Goal: Task Accomplishment & Management: Complete application form

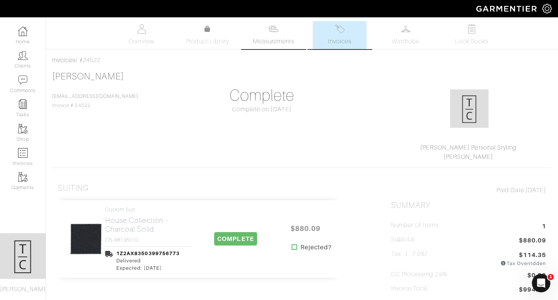
click at [279, 39] on span "Measurements" at bounding box center [274, 41] width 42 height 9
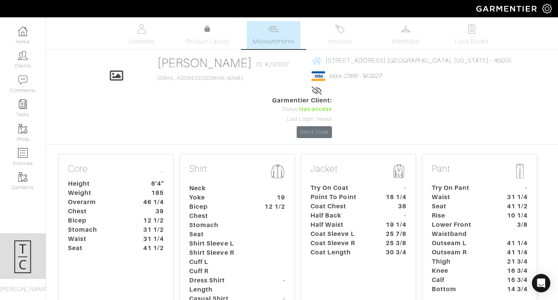
click at [366, 202] on dt "Coat Chest" at bounding box center [341, 206] width 72 height 9
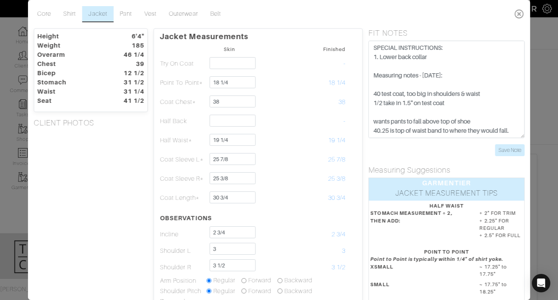
click at [518, 14] on icon at bounding box center [519, 13] width 16 height 15
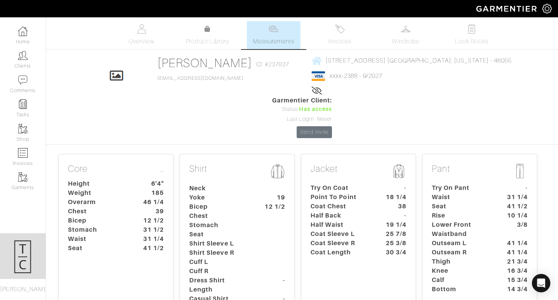
click at [461, 248] on dt "Outseam R" at bounding box center [462, 252] width 72 height 9
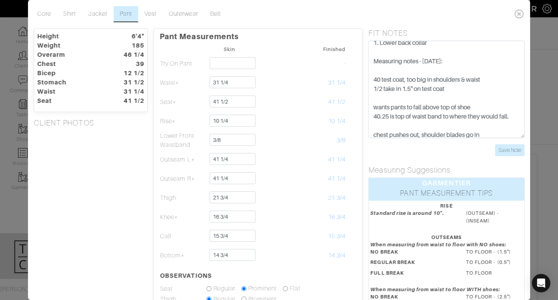
scroll to position [18, 0]
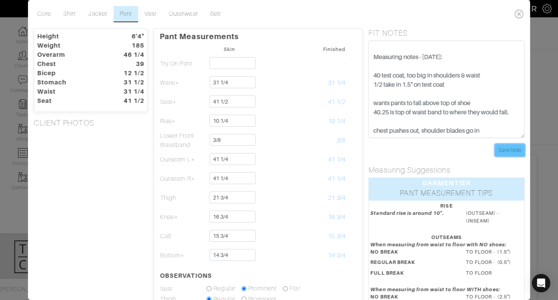
click at [517, 152] on input "Save Note" at bounding box center [510, 150] width 30 height 12
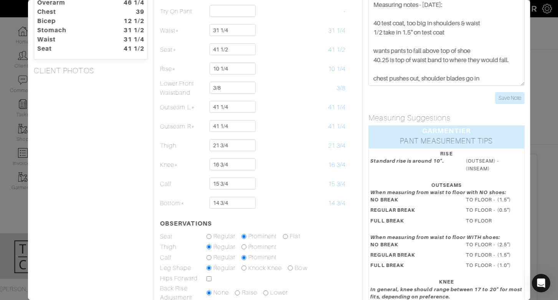
scroll to position [51, 0]
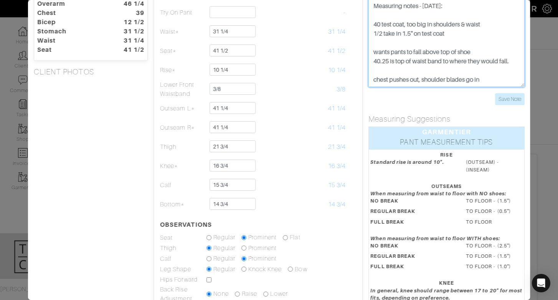
click at [507, 81] on textarea "SPECIAL INSTRUCTIONS: 1. Lower back collar Measuring notes - [DATE]: 40 test co…" at bounding box center [446, 38] width 156 height 97
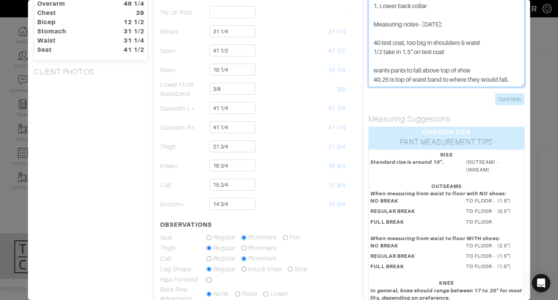
scroll to position [0, 0]
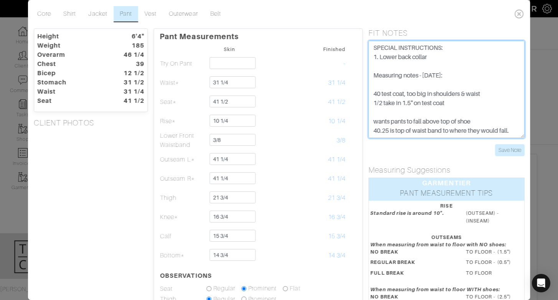
click at [372, 50] on textarea "SPECIAL INSTRUCTIONS: 1. Lower back collar Measuring notes - [DATE]: 40 test co…" at bounding box center [446, 89] width 156 height 97
click at [389, 53] on textarea "SPECIAL INSTRUCTIONS: 1. Lower back collar Measuring notes - [DATE]: 40 test co…" at bounding box center [446, 89] width 156 height 97
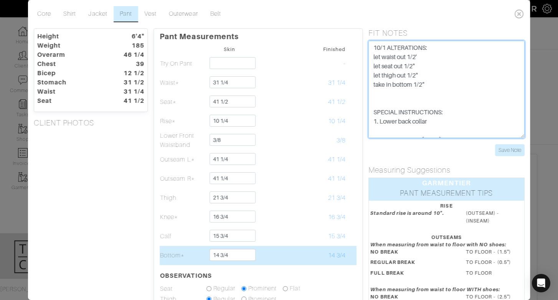
type textarea "10/1 ALTERATIONS: let waist out 1/2' let seat out 1/2" let thigh out 1/2" take …"
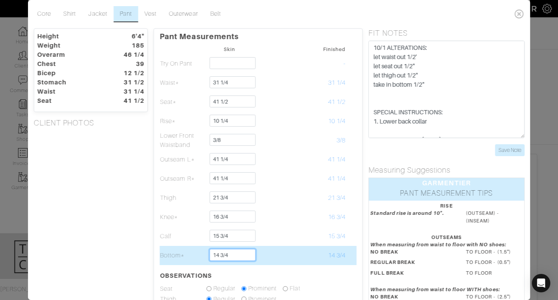
click at [219, 256] on input "14 3/4" at bounding box center [233, 255] width 46 height 12
drag, startPoint x: 220, startPoint y: 256, endPoint x: 235, endPoint y: 256, distance: 14.6
click at [235, 256] on input "14 3/4" at bounding box center [233, 255] width 46 height 12
type input "14 1/4"
click at [292, 254] on td at bounding box center [276, 255] width 46 height 19
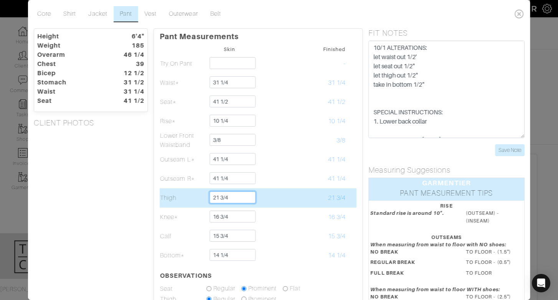
click at [243, 196] on input "21 3/4" at bounding box center [233, 198] width 46 height 12
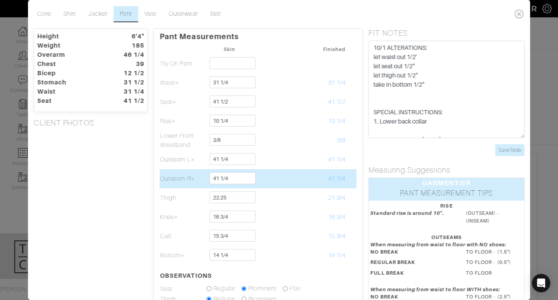
type input "22 1/4"
click at [277, 185] on td at bounding box center [276, 178] width 46 height 19
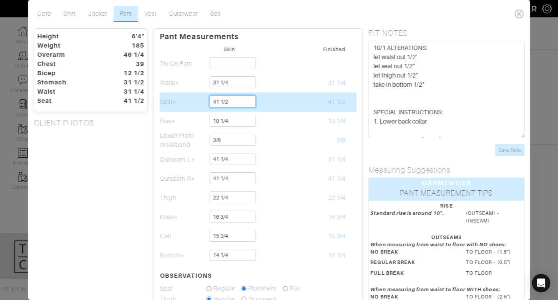
click at [235, 106] on input "41 1/2" at bounding box center [233, 102] width 46 height 12
type input "42"
click at [289, 102] on td at bounding box center [276, 101] width 46 height 19
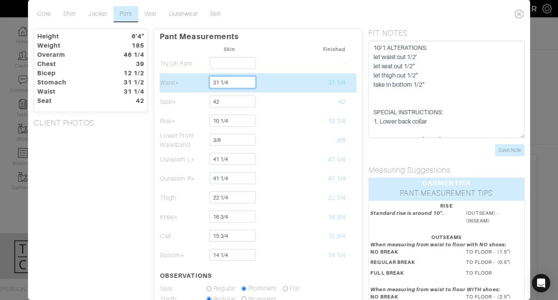
click at [246, 84] on input "31 1/4" at bounding box center [233, 82] width 46 height 12
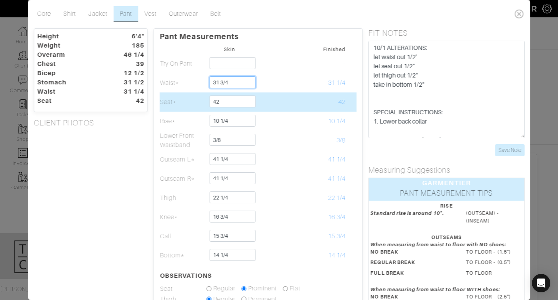
type input "31 3/4"
click at [266, 107] on td at bounding box center [276, 101] width 46 height 19
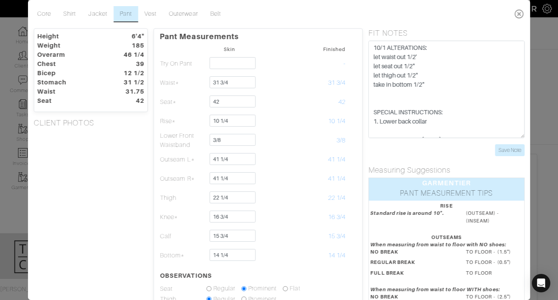
click at [523, 16] on icon at bounding box center [519, 13] width 16 height 15
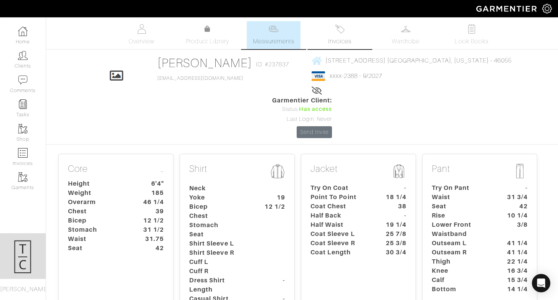
click at [347, 33] on link "Invoices" at bounding box center [340, 35] width 54 height 28
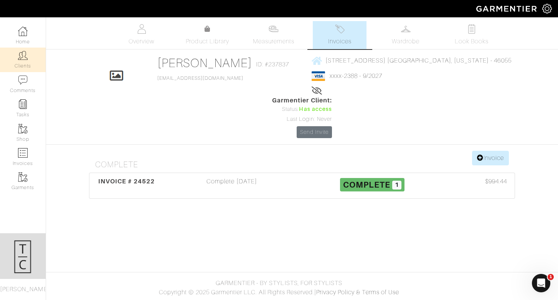
click at [28, 52] on link "Clients" at bounding box center [23, 60] width 46 height 24
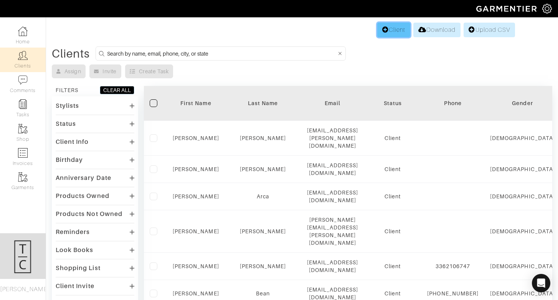
click at [402, 30] on link "Client" at bounding box center [393, 30] width 33 height 15
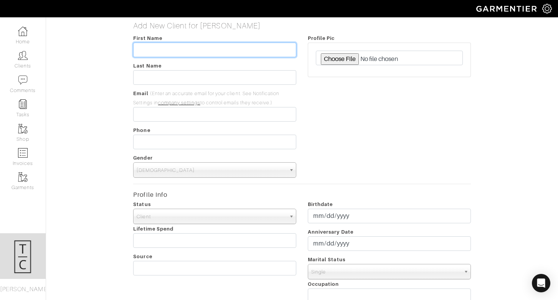
click at [198, 54] on input "text" at bounding box center [214, 50] width 163 height 15
type input "j"
type input "U"
type input "Jalen"
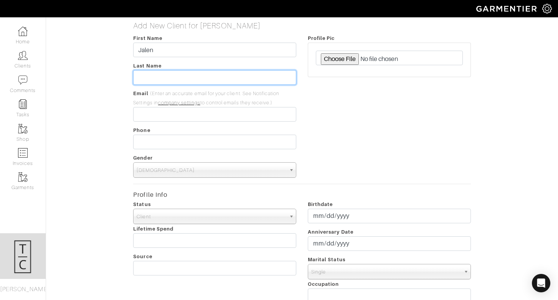
click at [182, 82] on input "text" at bounding box center [214, 77] width 163 height 15
type input "J"
type input "[PERSON_NAME]"
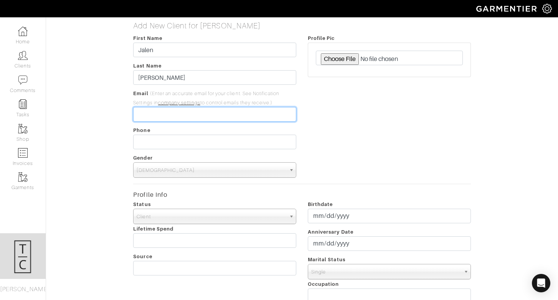
drag, startPoint x: 145, startPoint y: 118, endPoint x: 145, endPoint y: 83, distance: 34.5
click at [145, 115] on input "email" at bounding box center [214, 114] width 163 height 15
type input "[EMAIL_ADDRESS][PERSON_NAME][DOMAIN_NAME]"
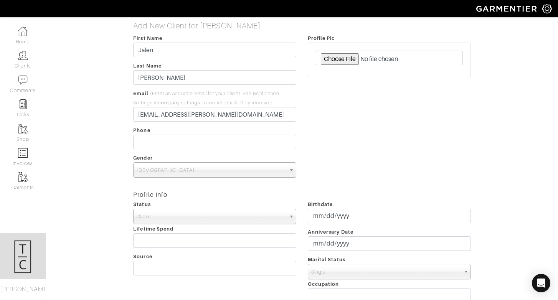
click at [371, 134] on div "Profile Pic" at bounding box center [389, 105] width 175 height 144
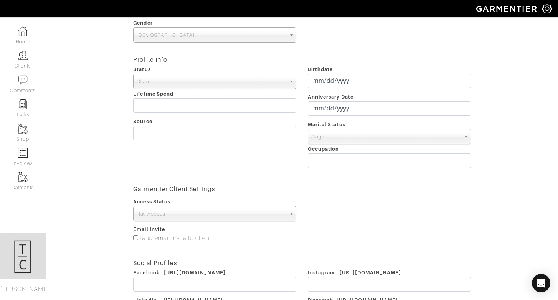
scroll to position [259, 0]
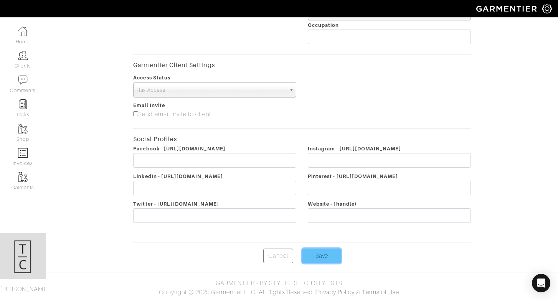
click at [337, 256] on input "Save" at bounding box center [321, 256] width 38 height 15
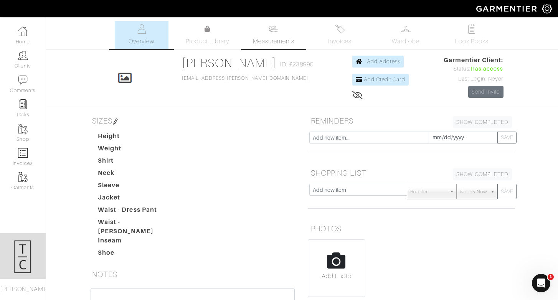
click at [285, 41] on span "Measurements" at bounding box center [274, 41] width 42 height 9
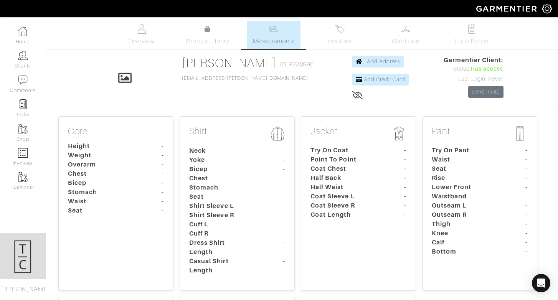
click at [117, 164] on dt "Overarm" at bounding box center [98, 164] width 72 height 9
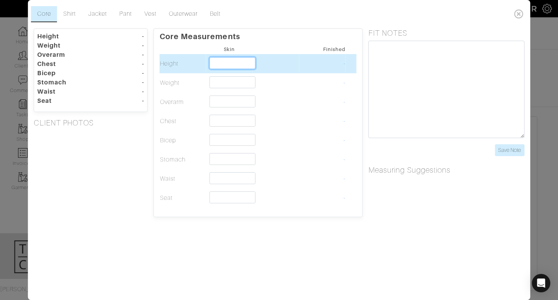
click at [215, 63] on input "text" at bounding box center [233, 63] width 46 height 12
type input "6'0""
type input "6'"
type input "6'2""
type input "6'2"
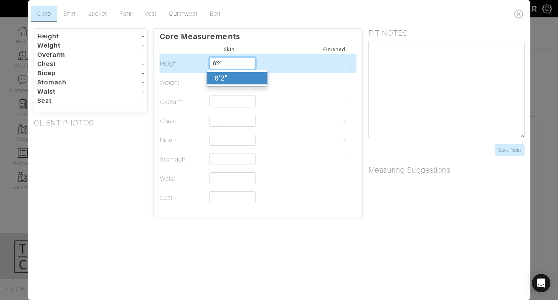
click at [218, 82] on div "6'2"" at bounding box center [237, 78] width 61 height 12
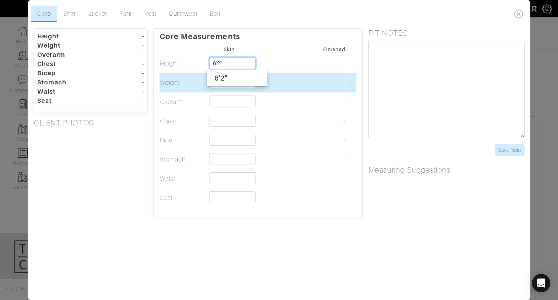
type input "6'2""
click at [218, 85] on input "text" at bounding box center [233, 82] width 46 height 12
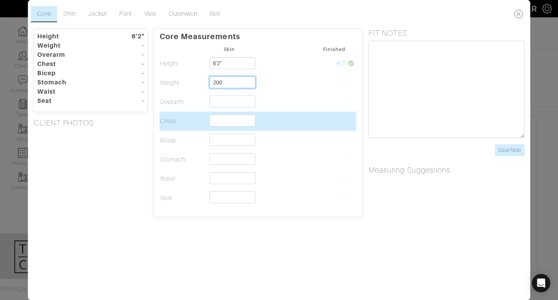
type input "200"
click at [225, 115] on input "text" at bounding box center [233, 121] width 46 height 12
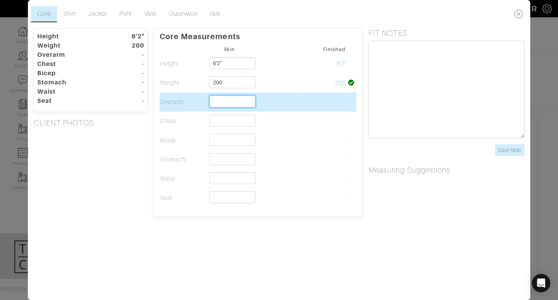
click at [225, 100] on input "text" at bounding box center [233, 102] width 46 height 12
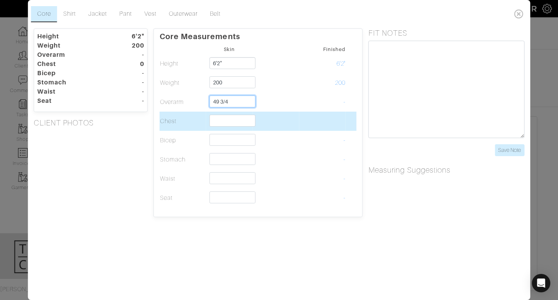
type input "49 3/4"
click at [231, 117] on input "text" at bounding box center [233, 121] width 46 height 12
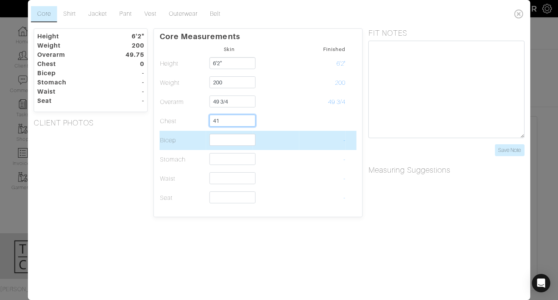
type input "41"
click at [211, 139] on input "text" at bounding box center [233, 140] width 46 height 12
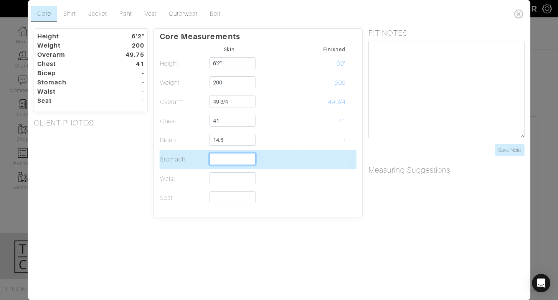
type input "14 1/2"
click at [217, 160] on input "text" at bounding box center [233, 159] width 46 height 12
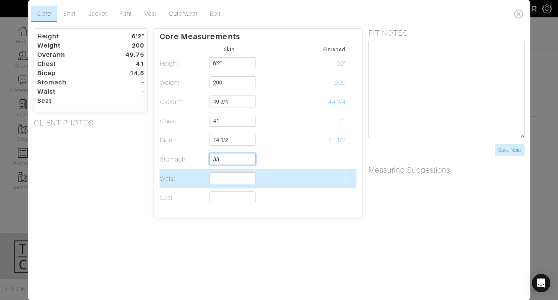
type input "33"
click at [224, 175] on input "text" at bounding box center [233, 178] width 46 height 12
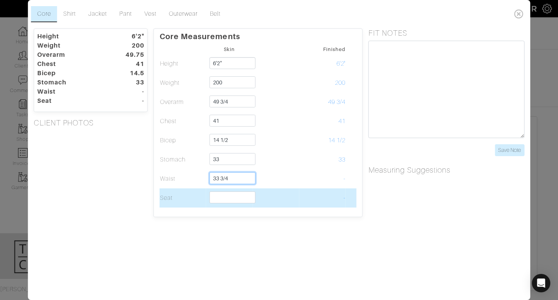
type input "33 3/4"
click at [234, 193] on input "text" at bounding box center [233, 198] width 46 height 12
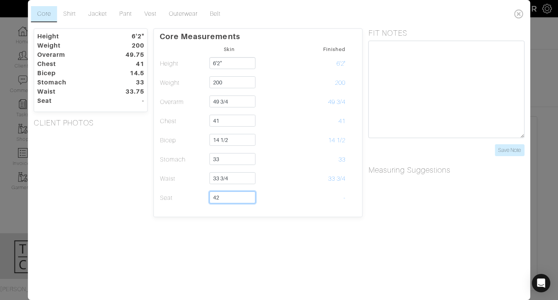
type input "42"
click at [195, 234] on div "Core Shirt Jacket Pant Vest Outerwear Belt Height 6'2" Weight 200 Overarm 49.75…" at bounding box center [279, 150] width 502 height 300
click at [74, 17] on link "Shirt" at bounding box center [69, 14] width 25 height 16
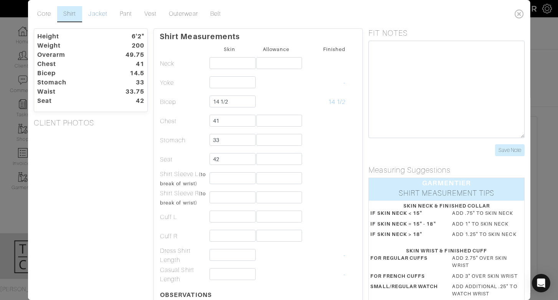
click at [103, 17] on link "Jacket" at bounding box center [97, 14] width 31 height 16
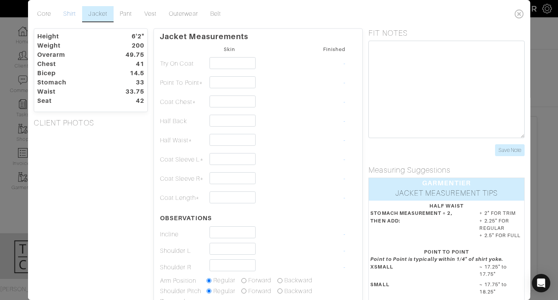
click at [73, 16] on link "Shirt" at bounding box center [69, 14] width 25 height 16
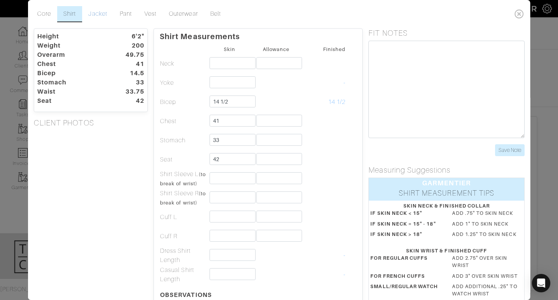
click at [91, 12] on link "Jacket" at bounding box center [97, 14] width 31 height 16
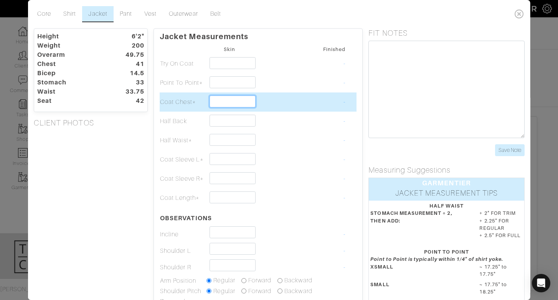
click at [237, 96] on input "text" at bounding box center [233, 102] width 46 height 12
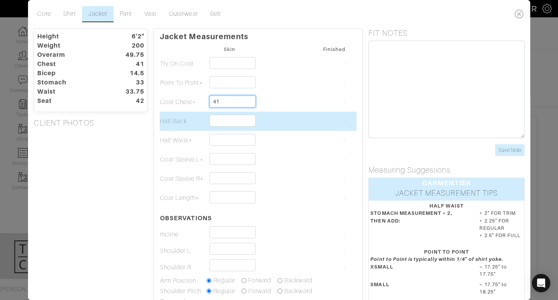
type input "41"
click at [218, 117] on input "text" at bounding box center [233, 121] width 46 height 12
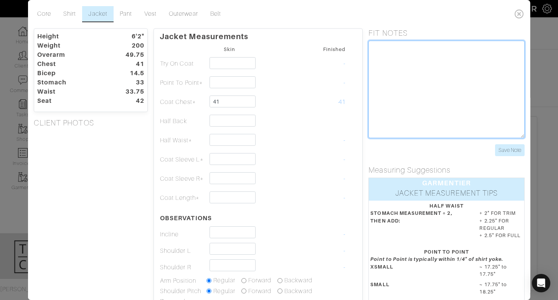
click at [484, 124] on textarea at bounding box center [446, 89] width 156 height 97
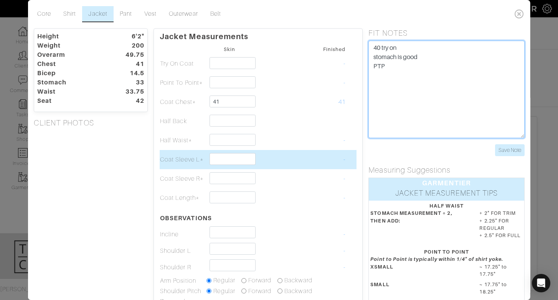
type textarea "40 try on stomach is good PTP"
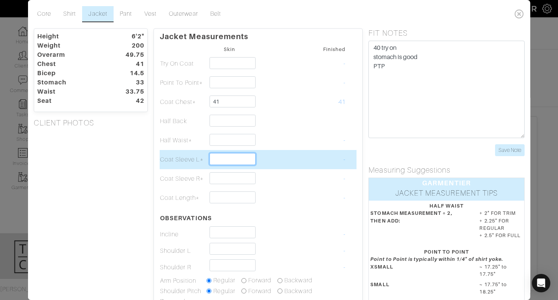
click at [248, 154] on input "text" at bounding box center [233, 159] width 46 height 12
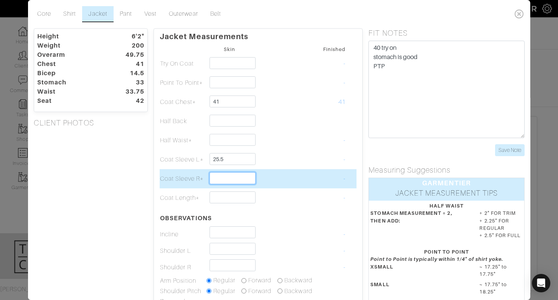
type input "25 1/2"
click at [244, 180] on input "text" at bounding box center [233, 178] width 46 height 12
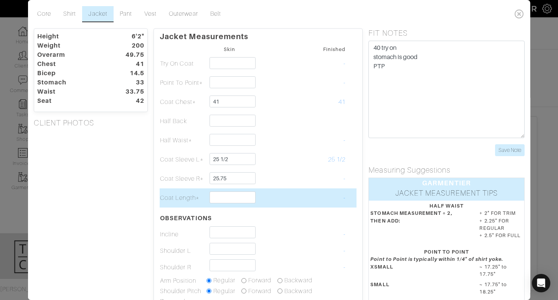
type input "25 3/4"
click at [288, 196] on td at bounding box center [276, 197] width 46 height 19
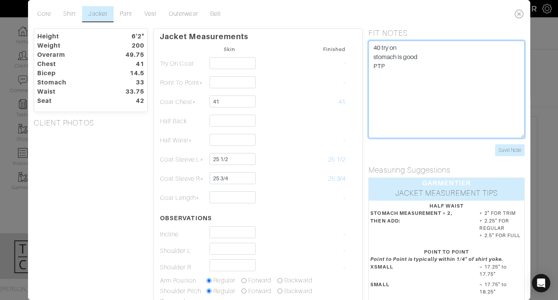
click at [388, 96] on textarea "40 try on stomach is good PTP" at bounding box center [446, 89] width 156 height 97
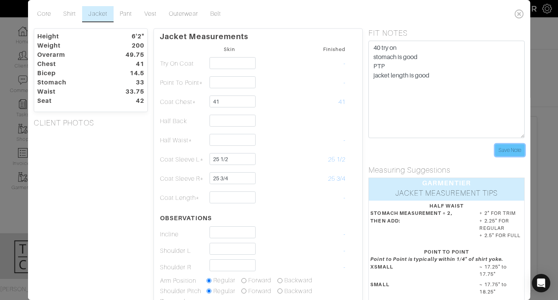
click at [504, 152] on input "Save Note" at bounding box center [510, 150] width 30 height 12
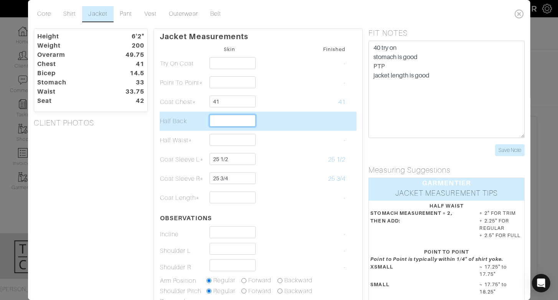
click at [228, 118] on input "text" at bounding box center [233, 121] width 46 height 12
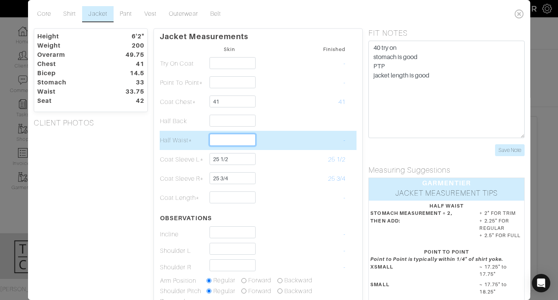
click at [220, 140] on input "text" at bounding box center [233, 140] width 46 height 12
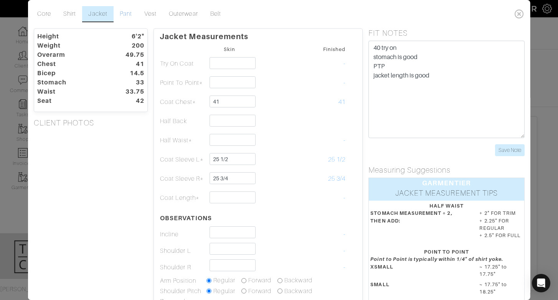
click at [129, 14] on link "Pant" at bounding box center [125, 14] width 25 height 16
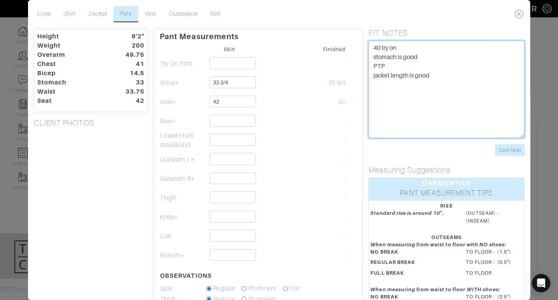
click at [445, 100] on textarea "40 try on stomach is good PTP jacket length is good" at bounding box center [446, 89] width 156 height 97
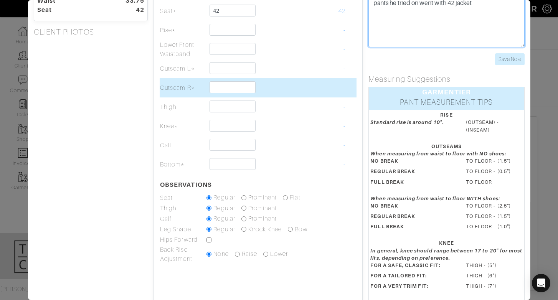
scroll to position [91, 0]
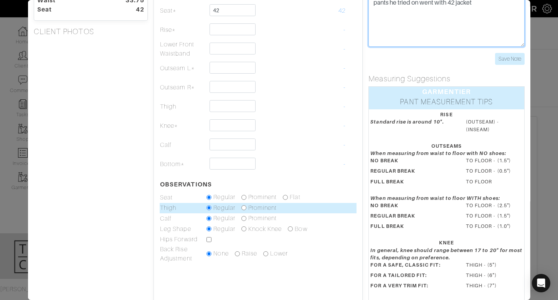
type textarea "40 try on stomach is good PTP jacket length is good pants he tried on went with…"
click at [245, 210] on input "radio" at bounding box center [243, 207] width 5 height 5
radio input "true"
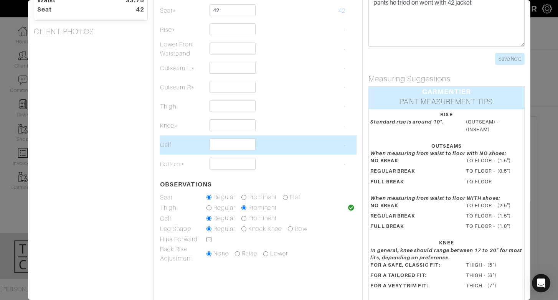
click at [314, 149] on td "-" at bounding box center [322, 144] width 46 height 19
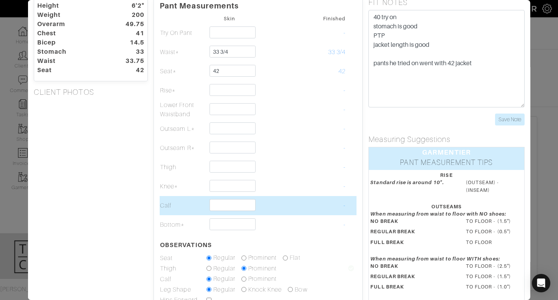
scroll to position [31, 0]
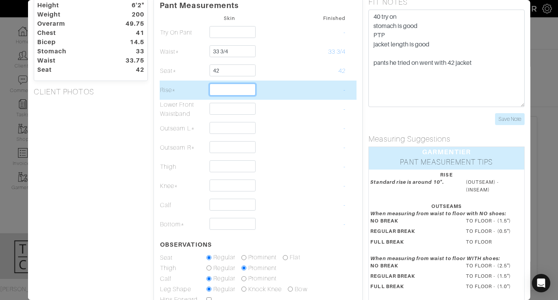
click at [231, 89] on input "text" at bounding box center [233, 90] width 46 height 12
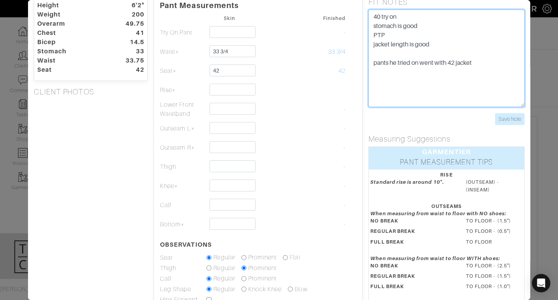
click at [459, 101] on textarea "40 try on stomach is good PTP jacket length is good pants he tried on went with…" at bounding box center [446, 58] width 156 height 97
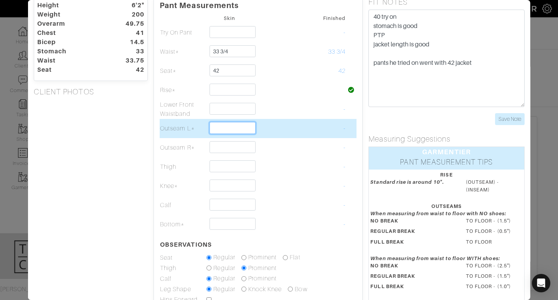
click at [226, 134] on input "text" at bounding box center [233, 128] width 46 height 12
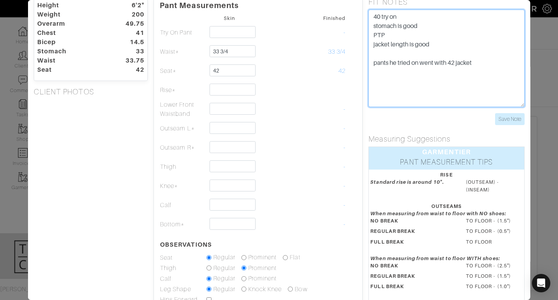
click at [515, 87] on textarea "40 try on stomach is good PTP jacket length is good pants he tried on went with…" at bounding box center [446, 58] width 156 height 97
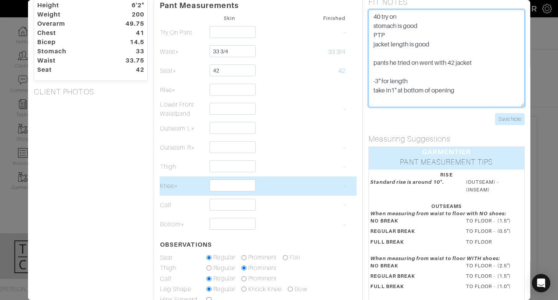
type textarea "40 try on stomach is good PTP jacket length is good pants he tried on went with…"
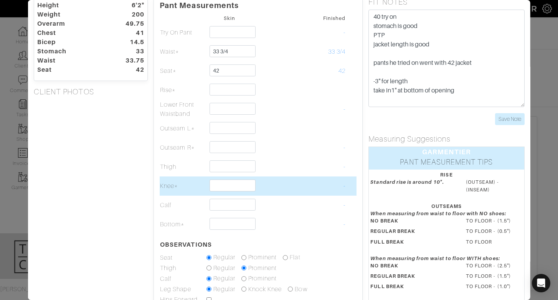
click at [296, 178] on td at bounding box center [276, 186] width 46 height 19
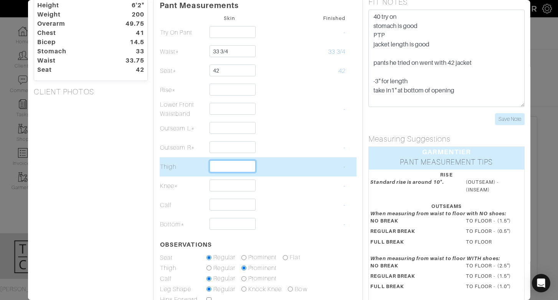
click at [230, 166] on input "text" at bounding box center [233, 166] width 46 height 12
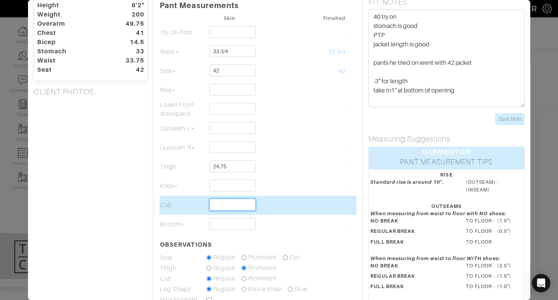
type input "24 3/4"
click at [228, 208] on input "text" at bounding box center [233, 205] width 46 height 12
type input "17"
click at [298, 208] on td at bounding box center [276, 205] width 46 height 19
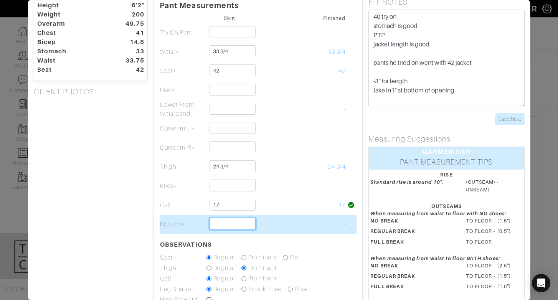
click at [237, 226] on input "text" at bounding box center [233, 224] width 46 height 12
type input "14 1/4"
click at [270, 226] on td at bounding box center [276, 224] width 46 height 19
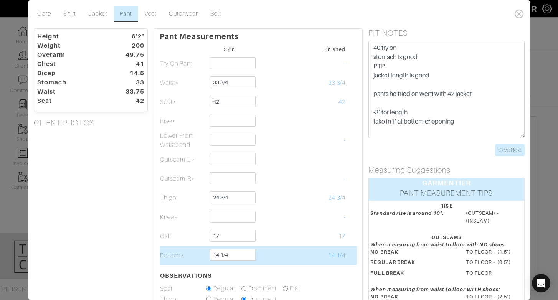
scroll to position [2, 0]
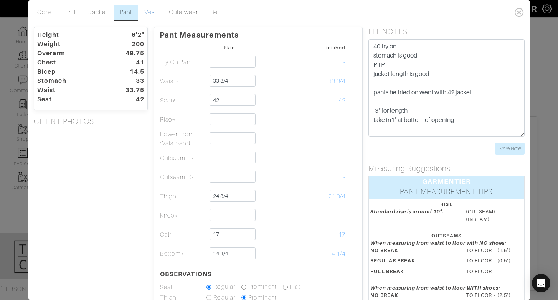
click at [151, 15] on link "Vest" at bounding box center [150, 13] width 25 height 16
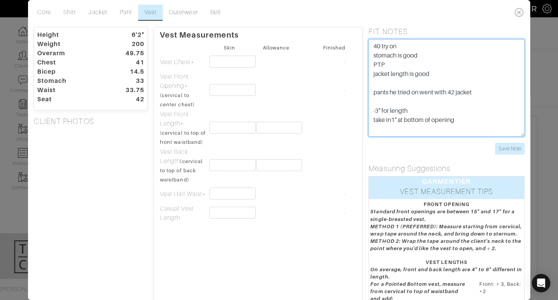
click at [494, 132] on textarea "40 try on stomach is good PTP jacket length is good pants he tried on went with…" at bounding box center [446, 87] width 156 height 97
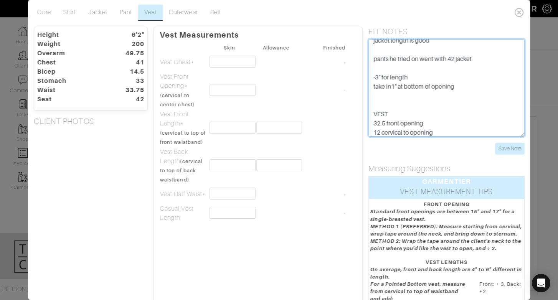
scroll to position [43, 0]
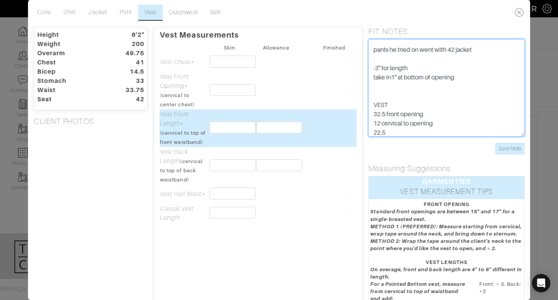
type textarea "40 try on stomach is good PTP jacket length is good pants he tried on went with…"
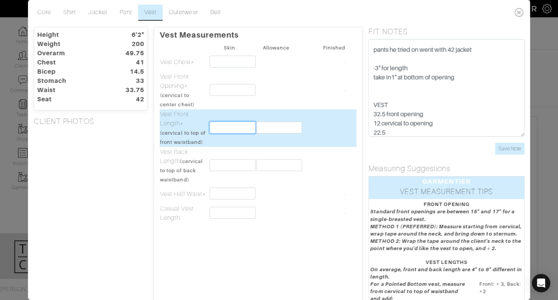
click at [238, 126] on input "text" at bounding box center [233, 128] width 46 height 12
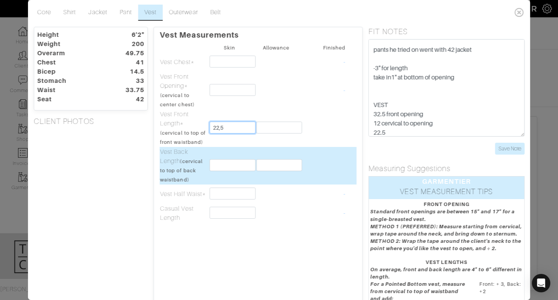
type input "22,5"
click at [236, 167] on input "text" at bounding box center [233, 165] width 46 height 12
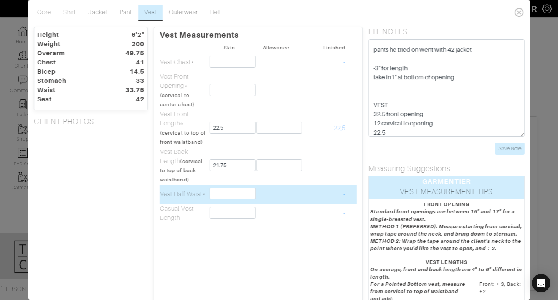
type input "21 3/4"
click at [286, 197] on td at bounding box center [276, 194] width 46 height 19
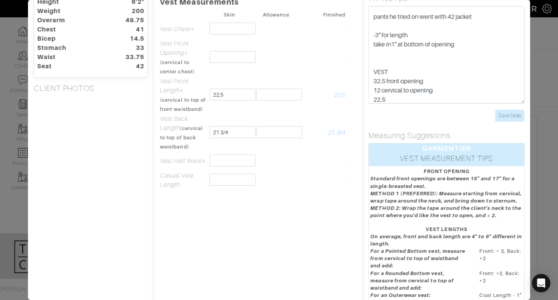
scroll to position [36, 0]
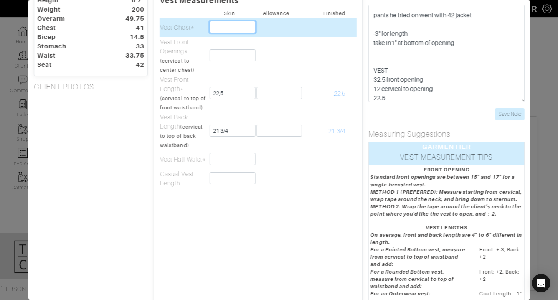
click at [226, 28] on input "text" at bounding box center [233, 27] width 46 height 12
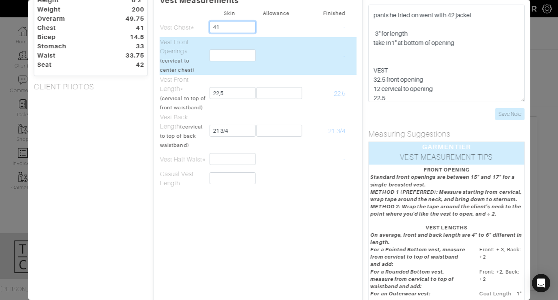
type input "41"
click at [216, 55] on input "text" at bounding box center [233, 56] width 46 height 12
type input "12"
click at [286, 63] on td at bounding box center [276, 56] width 46 height 38
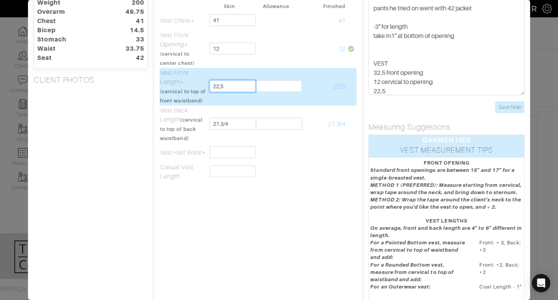
click at [220, 88] on input "22,5" at bounding box center [233, 86] width 46 height 12
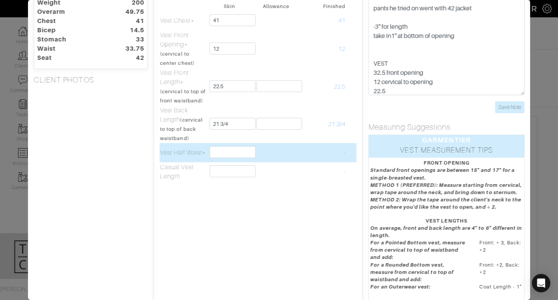
type input "22 1/2"
click at [292, 153] on td at bounding box center [276, 152] width 46 height 19
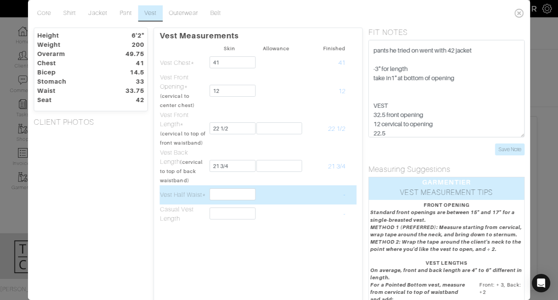
scroll to position [1, 0]
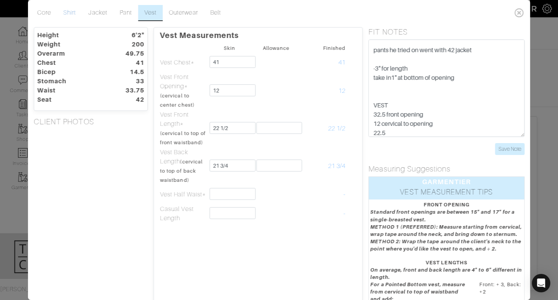
click at [71, 15] on link "Shirt" at bounding box center [69, 13] width 25 height 16
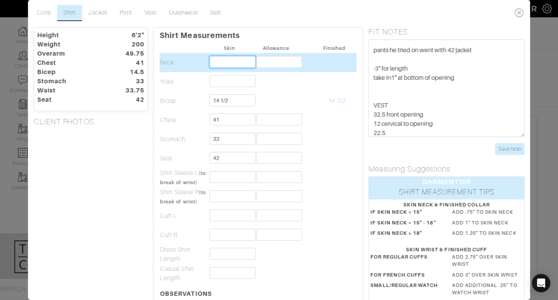
click at [221, 59] on input "text" at bounding box center [233, 62] width 46 height 12
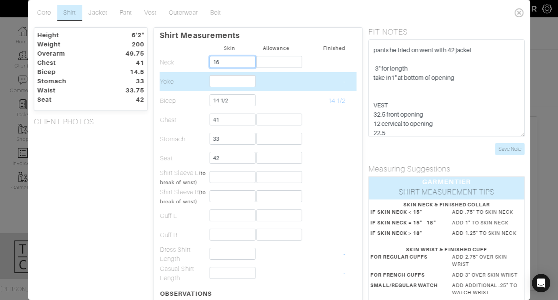
type input "16"
click at [215, 84] on input "text" at bounding box center [233, 81] width 46 height 12
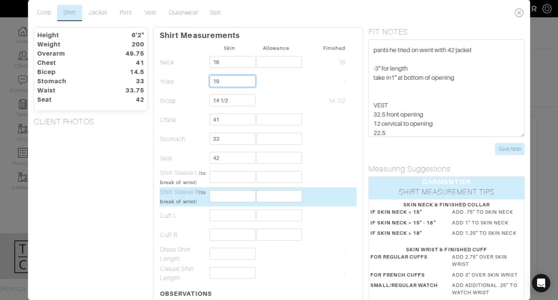
type input "19"
click at [233, 192] on input "text" at bounding box center [233, 196] width 46 height 12
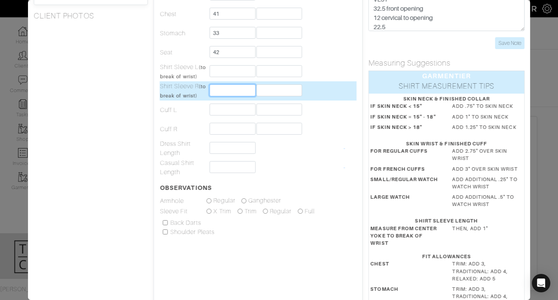
scroll to position [107, 0]
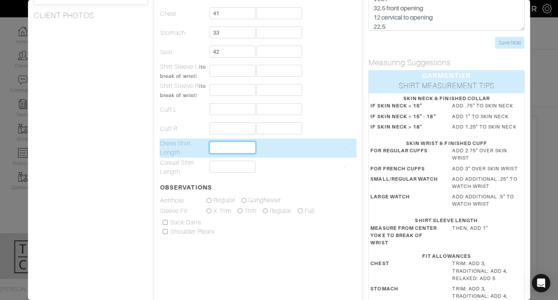
click at [223, 145] on input "text" at bounding box center [233, 148] width 46 height 12
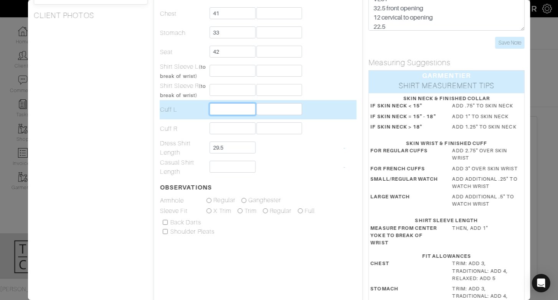
type input "29 1/2"
click at [225, 110] on input "text" at bounding box center [233, 109] width 46 height 12
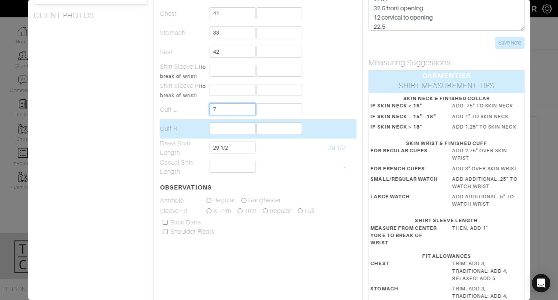
type input "7"
click at [218, 127] on input "text" at bounding box center [233, 128] width 46 height 12
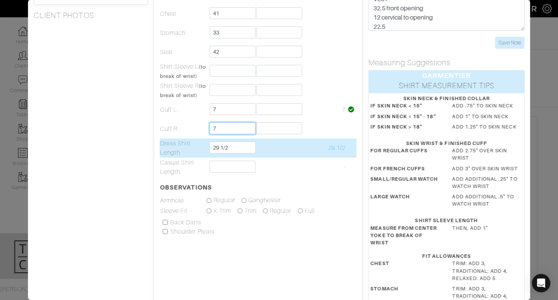
type input "7"
click at [188, 140] on td "Dress Shirt Length" at bounding box center [183, 148] width 46 height 19
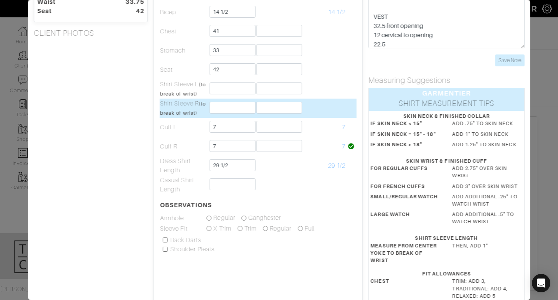
scroll to position [89, 0]
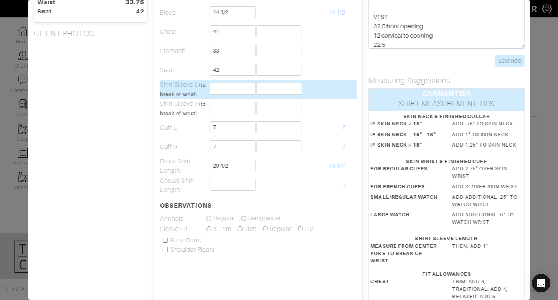
click at [236, 95] on td at bounding box center [229, 89] width 46 height 19
click at [235, 92] on input "3" at bounding box center [233, 89] width 46 height 12
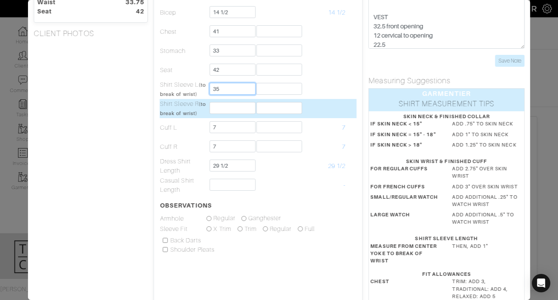
type input "35"
click at [218, 108] on input "text" at bounding box center [233, 108] width 46 height 12
type input "34 3/4"
click at [322, 109] on td at bounding box center [322, 108] width 46 height 19
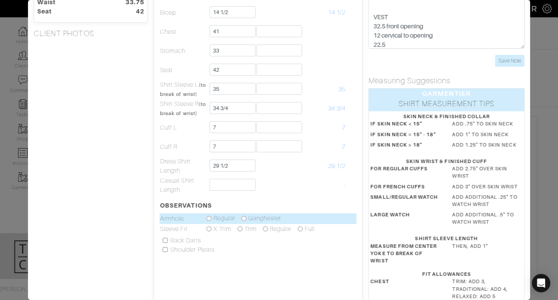
click at [241, 219] on input "radio" at bounding box center [243, 218] width 5 height 5
radio input "true"
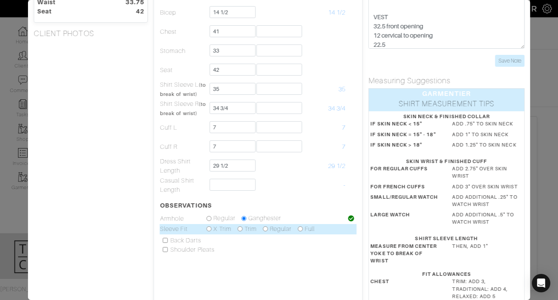
click at [239, 227] on input "radio" at bounding box center [240, 228] width 5 height 5
radio input "true"
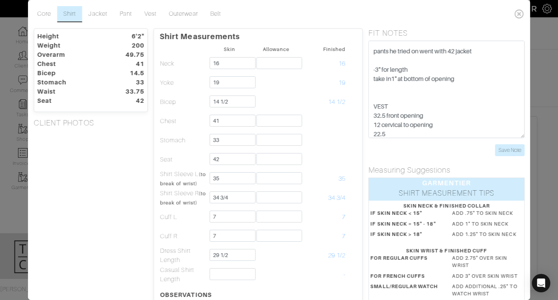
scroll to position [0, 0]
click at [515, 145] on input "Save Note" at bounding box center [510, 150] width 30 height 12
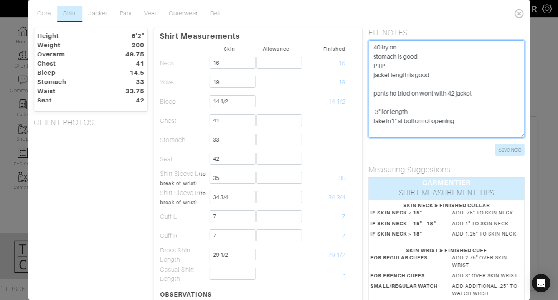
click at [373, 48] on textarea "40 try on stomach is good PTP jacket length is good pants he tried on went with…" at bounding box center [446, 88] width 156 height 97
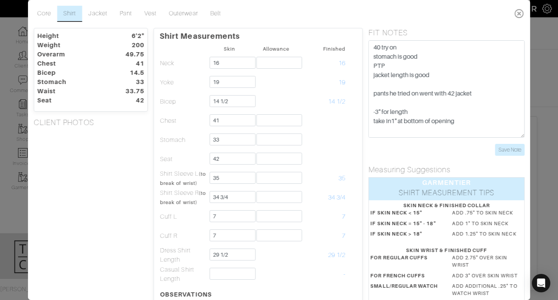
click at [521, 17] on icon at bounding box center [519, 13] width 16 height 15
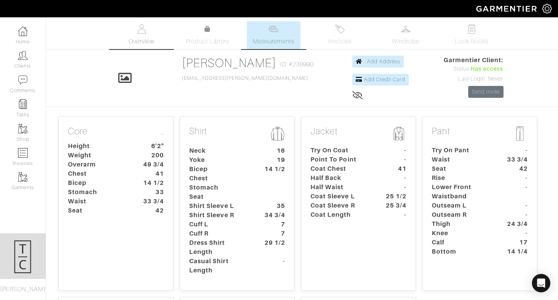
click at [137, 26] on img at bounding box center [142, 29] width 10 height 10
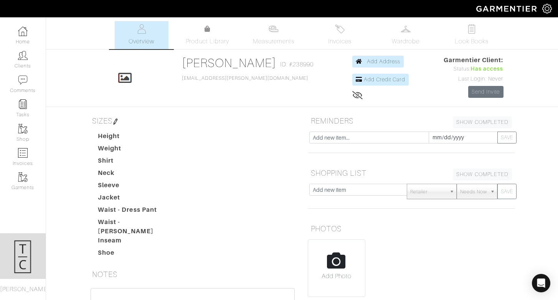
scroll to position [73, 0]
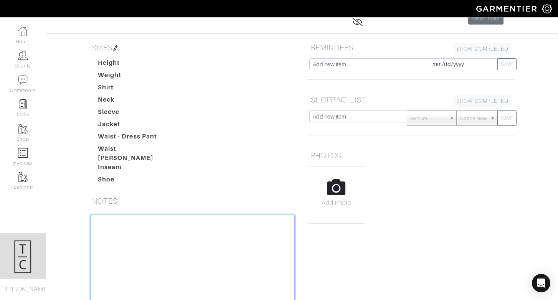
click at [229, 243] on textarea at bounding box center [193, 263] width 204 height 97
type textarea "light skin nation monogramming"
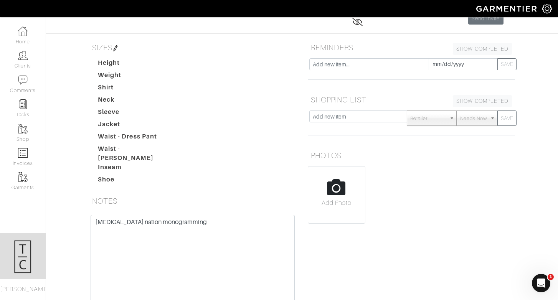
click at [447, 276] on div "REMINDERS SHOW COMPLETED SHOW INCOMPLETE 2025-10-01 SAVE SHOPPING LIST SHOW COM…" at bounding box center [411, 190] width 219 height 300
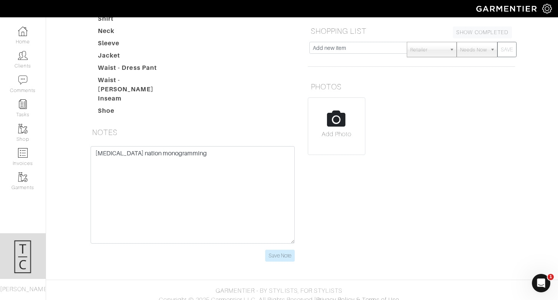
scroll to position [144, 0]
click at [271, 248] on input "Save Note" at bounding box center [280, 254] width 30 height 12
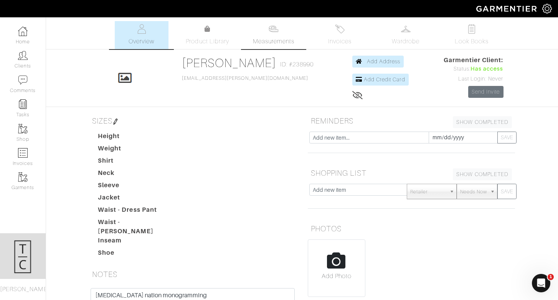
click at [279, 40] on span "Measurements" at bounding box center [274, 41] width 42 height 9
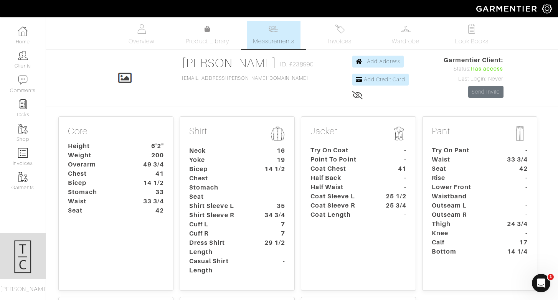
click at [481, 192] on dt "Lower Front Waistband" at bounding box center [462, 192] width 72 height 18
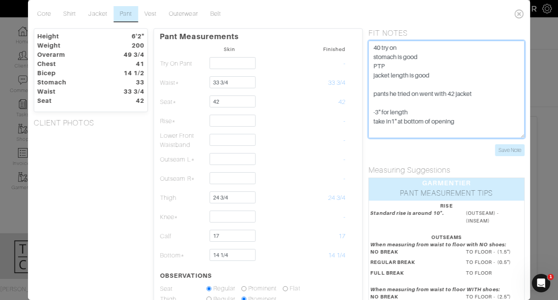
click at [464, 96] on textarea "40 try on stomach is good PTP jacket length is good pants he tried on went with…" at bounding box center [446, 89] width 156 height 97
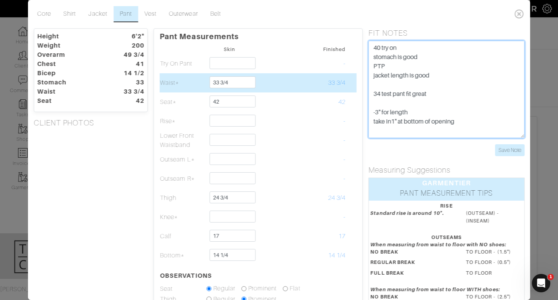
type textarea "40 try on stomach is good PTP jacket length is good 34 test pant fit great -3" …"
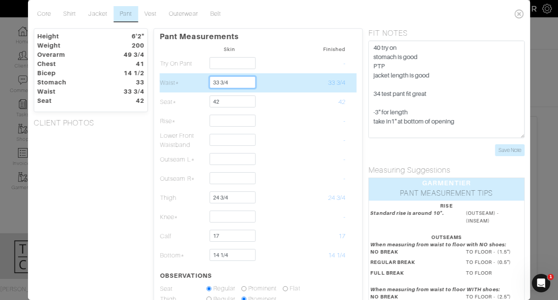
click at [243, 78] on input "33 3/4" at bounding box center [233, 82] width 46 height 12
type input "34"
click at [306, 89] on td "34" at bounding box center [322, 82] width 46 height 19
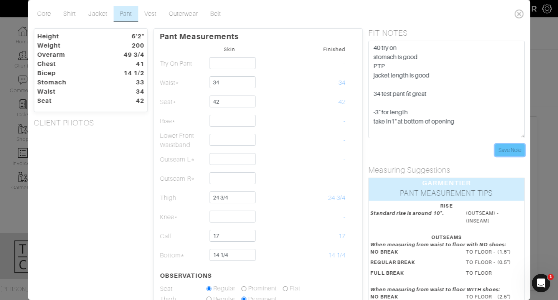
click at [507, 147] on input "Save Note" at bounding box center [510, 150] width 30 height 12
click at [518, 13] on icon at bounding box center [519, 13] width 16 height 15
